Goal: Information Seeking & Learning: Learn about a topic

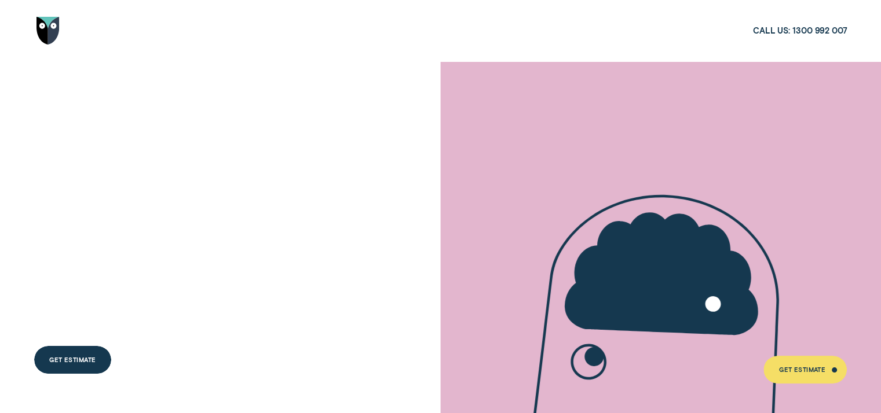
click at [135, 17] on div at bounding box center [440, 31] width 813 height 62
